Goal: Obtain resource: Obtain resource

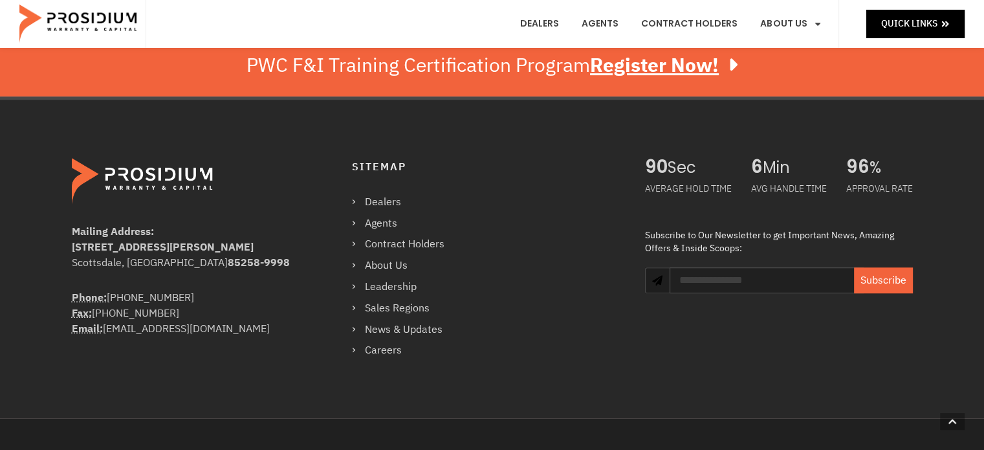
scroll to position [738, 0]
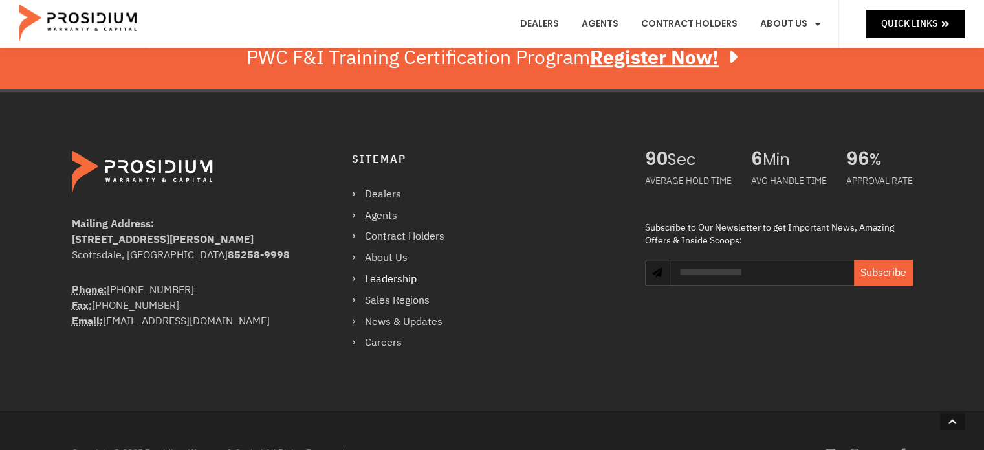
click at [400, 278] on link "Leadership" at bounding box center [404, 279] width 105 height 19
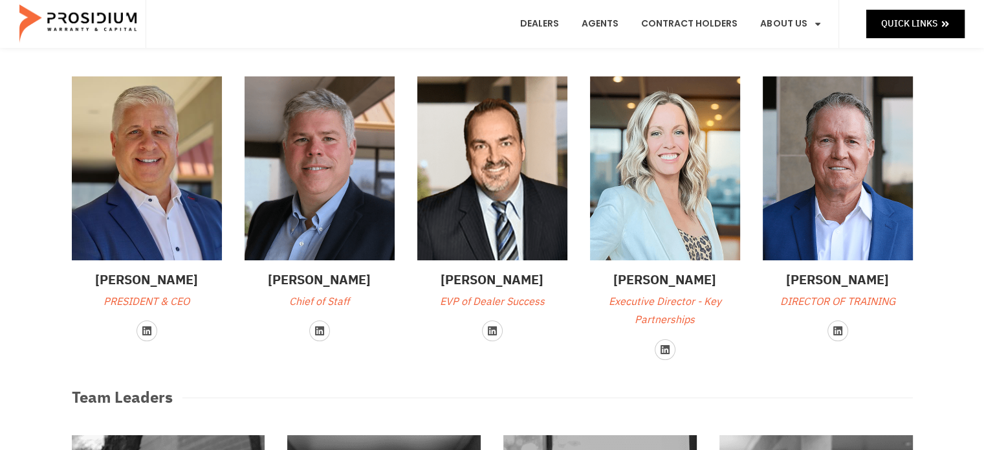
scroll to position [65, 0]
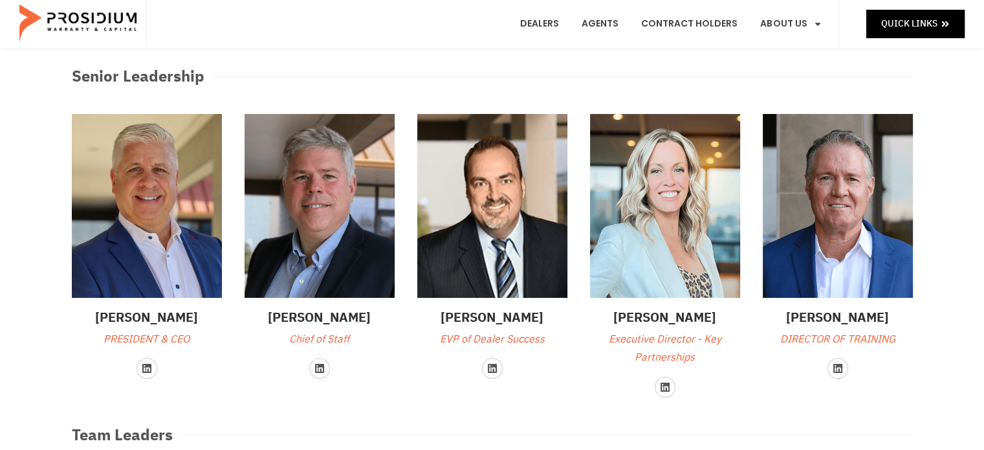
click at [825, 339] on p "DIRECTOR OF TRAINING" at bounding box center [838, 339] width 150 height 19
click at [826, 206] on img at bounding box center [838, 206] width 150 height 184
click at [663, 243] on img at bounding box center [665, 206] width 150 height 184
click at [495, 230] on img at bounding box center [492, 206] width 150 height 184
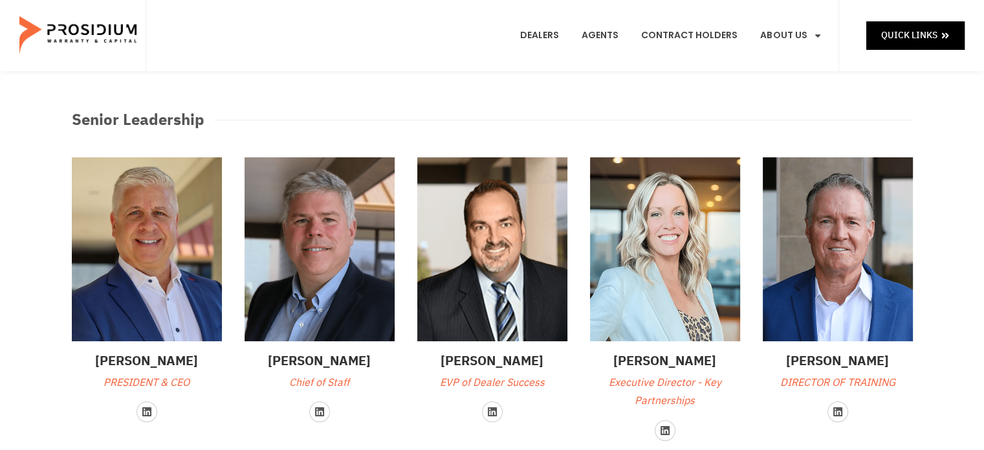
scroll to position [0, 0]
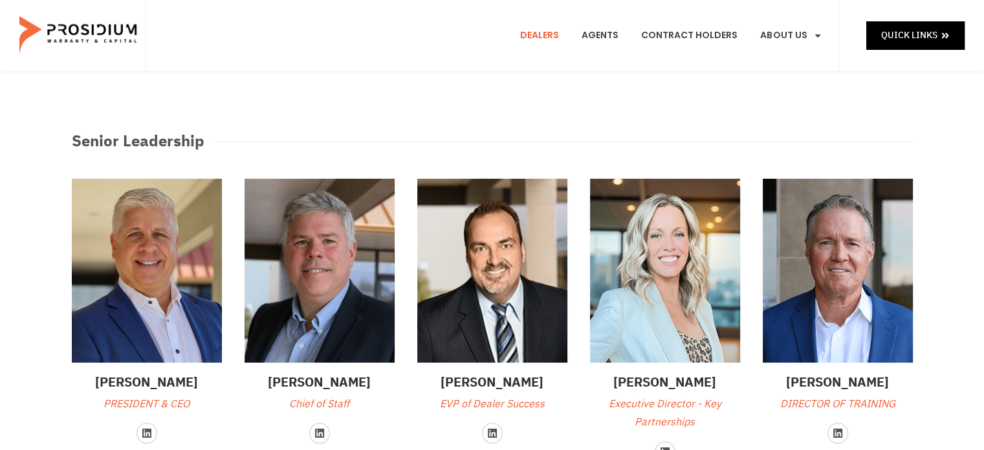
click at [549, 32] on link "Dealers" at bounding box center [540, 36] width 58 height 48
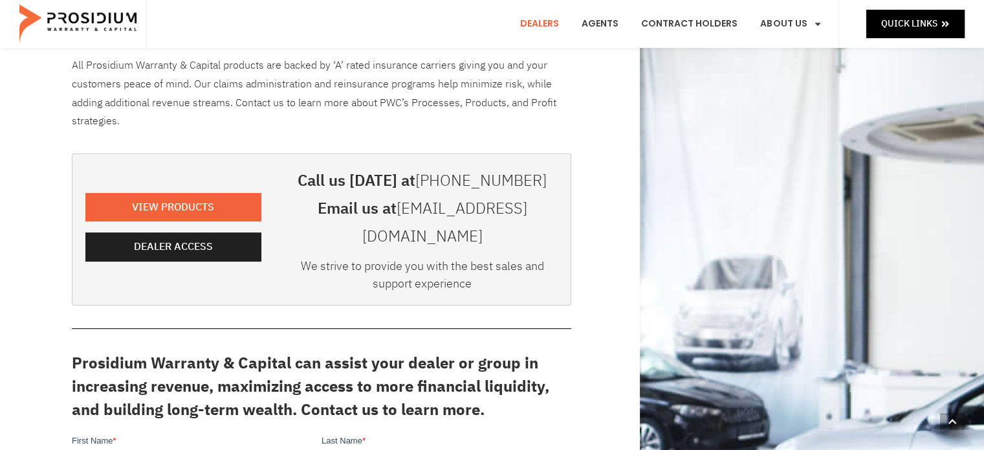
scroll to position [259, 0]
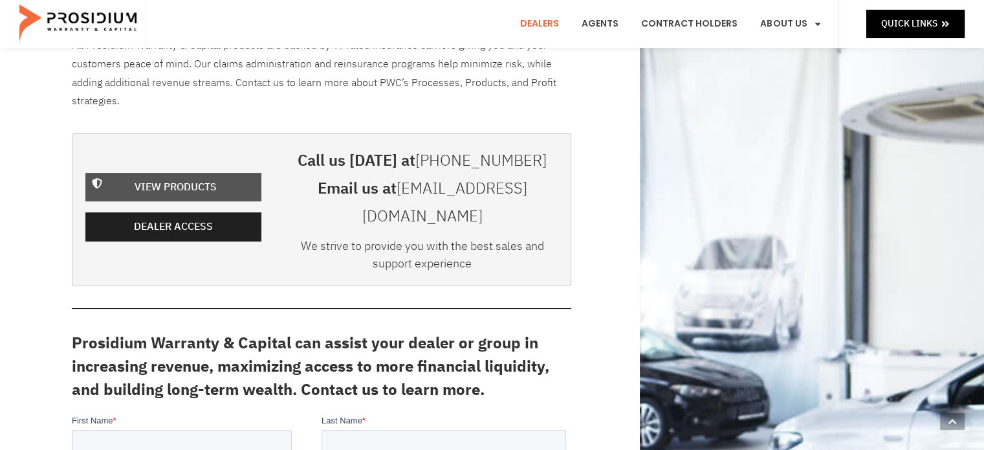
click at [206, 178] on span "View Products" at bounding box center [176, 187] width 82 height 19
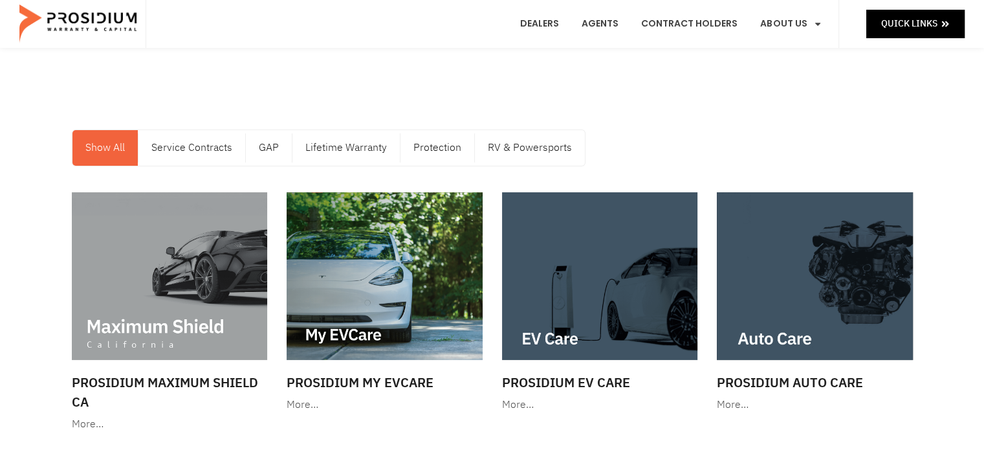
scroll to position [65, 0]
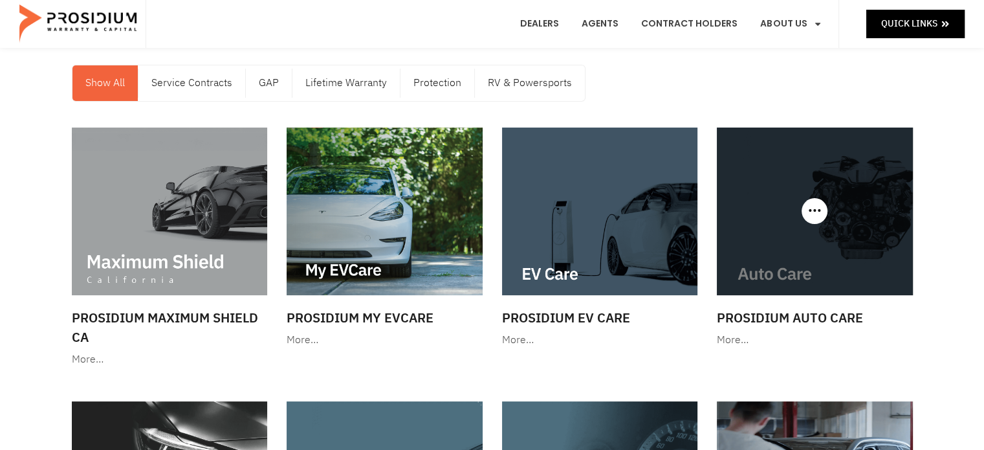
click at [816, 318] on h3 "Prosidium Auto Care" at bounding box center [815, 317] width 196 height 19
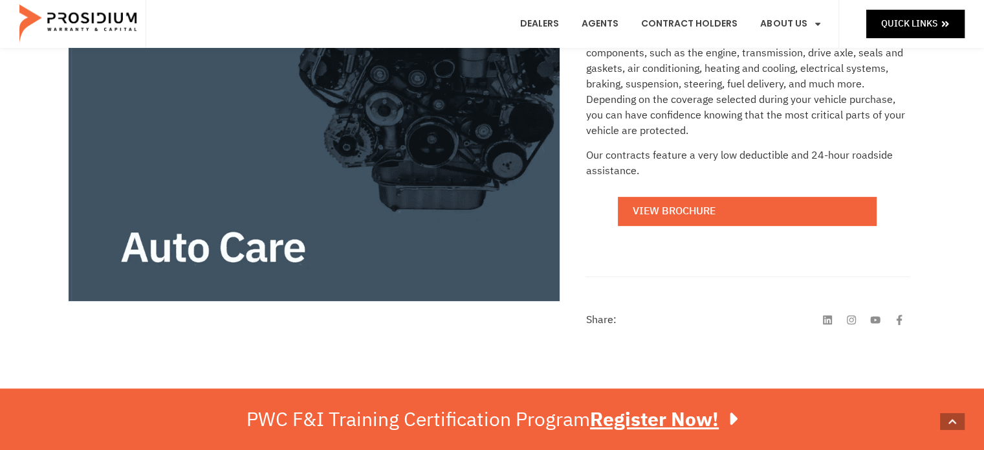
scroll to position [453, 0]
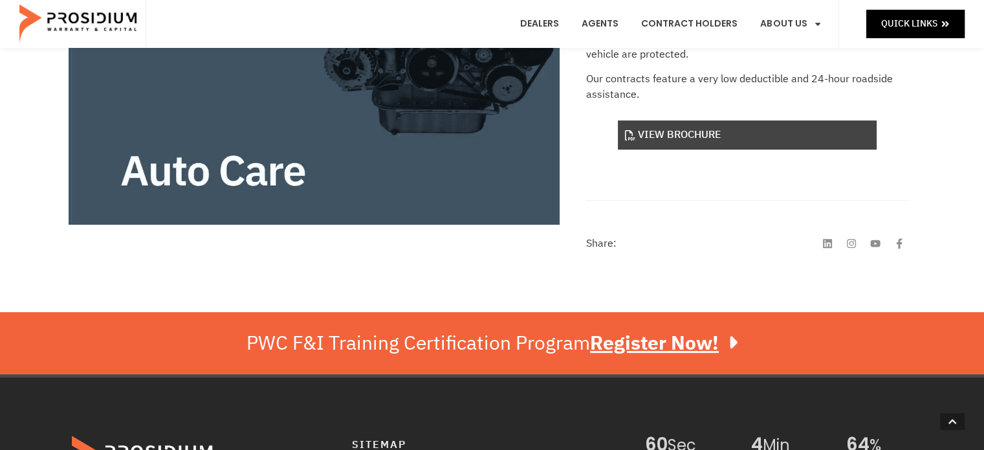
click at [684, 136] on link "View Brochure" at bounding box center [747, 134] width 259 height 29
